Goal: Check status: Check status

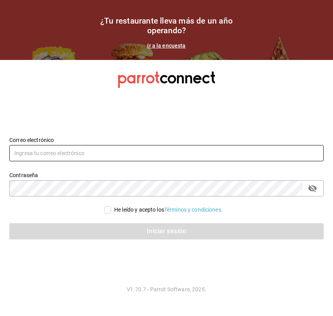
type input "gm@peace.com"
click at [70, 154] on input "gm@peace.com" at bounding box center [166, 153] width 314 height 16
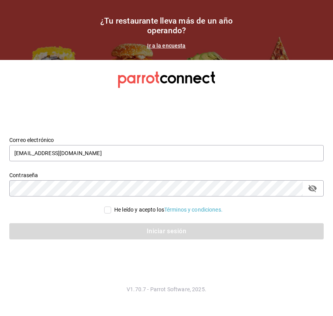
drag, startPoint x: 26, startPoint y: 208, endPoint x: 43, endPoint y: 208, distance: 17.4
click at [27, 208] on div "He leído y acepto los Términos y condiciones." at bounding box center [166, 210] width 314 height 8
click at [104, 210] on input "He leído y acepto los Términos y condiciones." at bounding box center [107, 210] width 7 height 7
checkbox input "true"
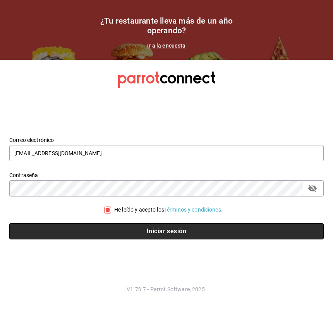
click at [121, 231] on button "Iniciar sesión" at bounding box center [166, 231] width 314 height 16
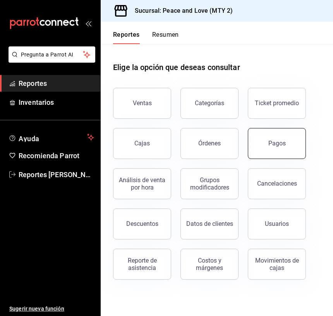
click at [284, 143] on div "Pagos" at bounding box center [276, 143] width 17 height 7
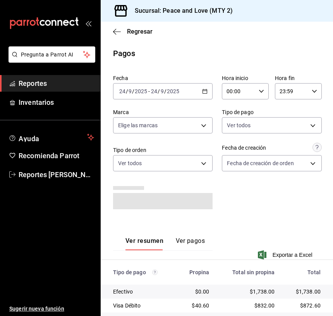
click at [155, 92] on input "24" at bounding box center [154, 91] width 7 height 6
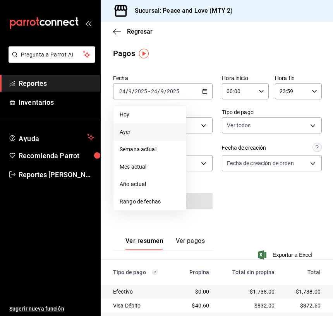
click at [145, 135] on span "Ayer" at bounding box center [150, 132] width 60 height 8
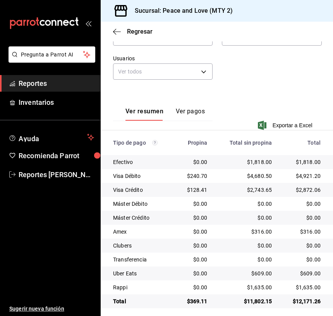
scroll to position [131, 0]
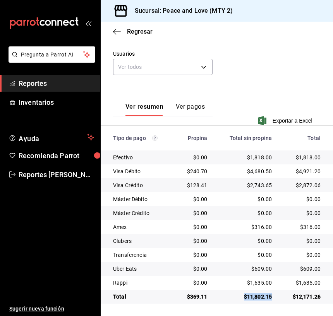
drag, startPoint x: 235, startPoint y: 295, endPoint x: 269, endPoint y: 299, distance: 34.0
click at [269, 299] on td "$11,802.15" at bounding box center [246, 297] width 65 height 14
click at [220, 281] on div "$1,635.00" at bounding box center [246, 283] width 52 height 8
